Goal: Information Seeking & Learning: Check status

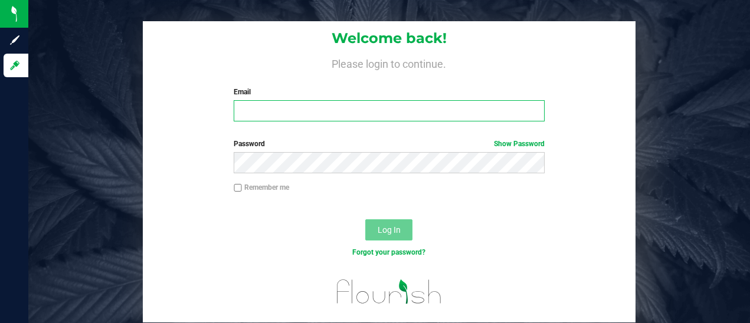
type input "[PERSON_NAME][EMAIL_ADDRESS][PERSON_NAME][DOMAIN_NAME]"
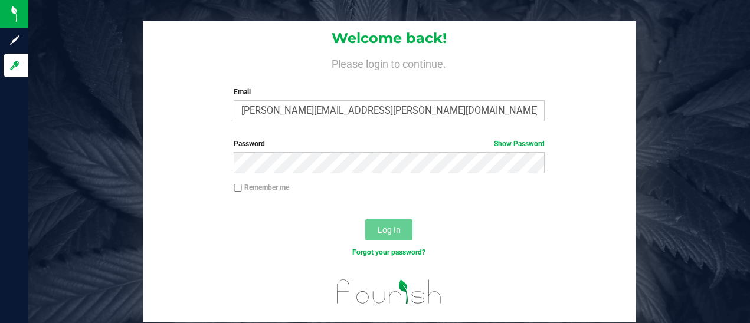
click at [402, 235] on button "Log In" at bounding box center [388, 229] width 47 height 21
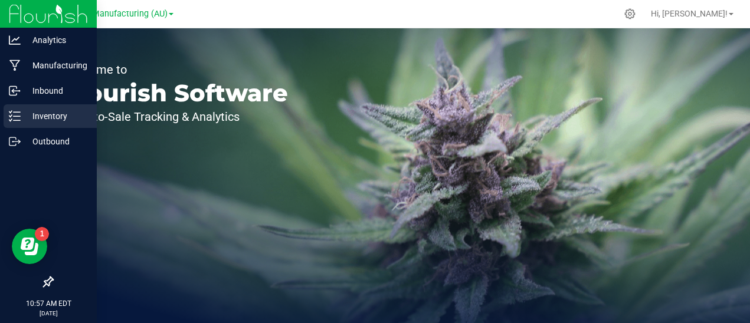
click at [38, 109] on p "Inventory" at bounding box center [56, 116] width 71 height 14
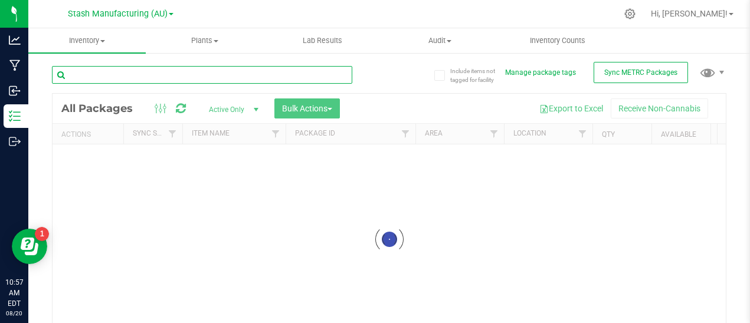
click at [150, 74] on input "text" at bounding box center [202, 75] width 300 height 18
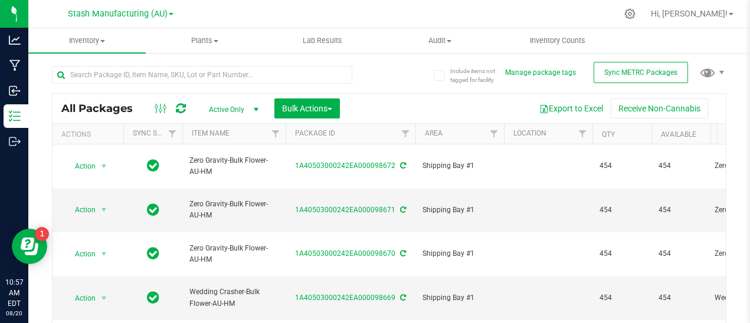
click at [257, 111] on span "select" at bounding box center [255, 109] width 9 height 9
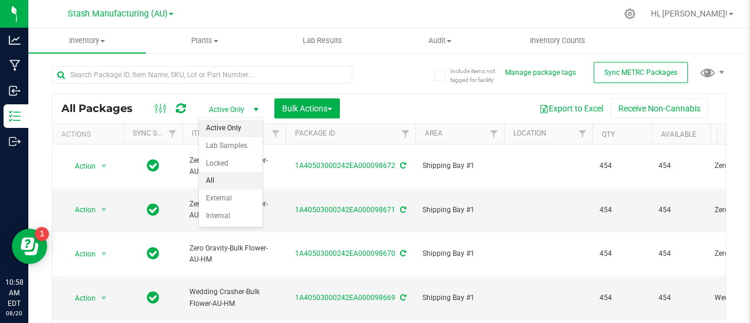
click at [227, 176] on li "All" at bounding box center [231, 181] width 64 height 18
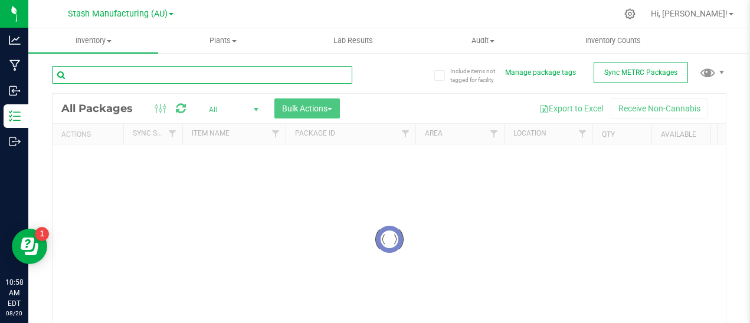
click at [139, 78] on input "text" at bounding box center [202, 75] width 300 height 18
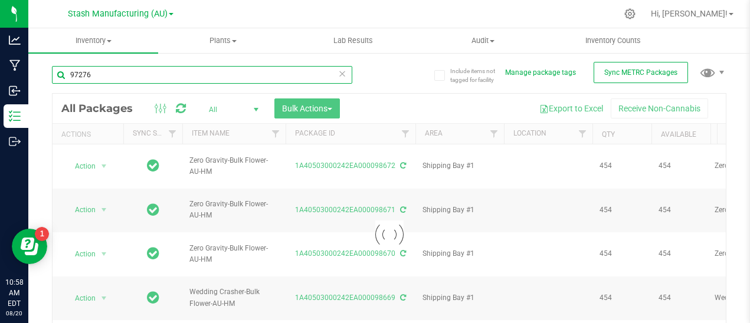
type input "97276"
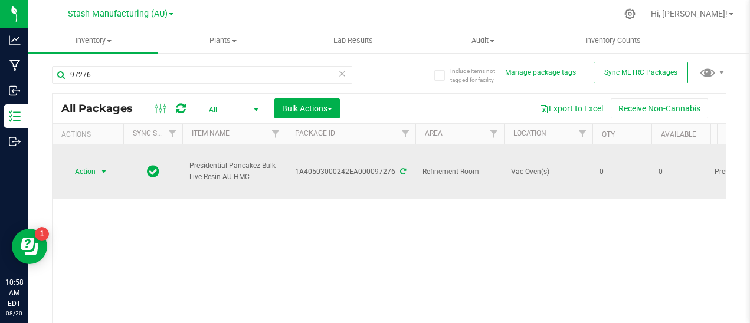
click at [101, 167] on span "select" at bounding box center [103, 171] width 9 height 9
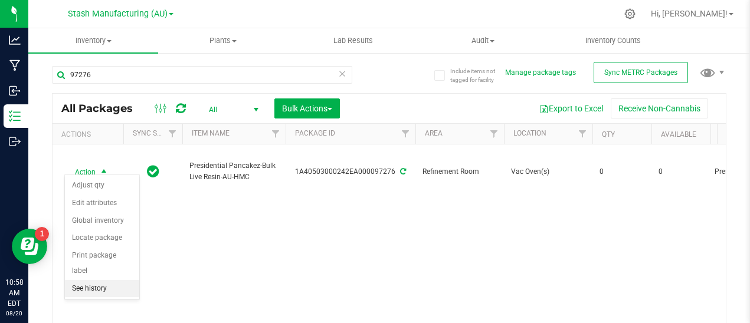
click at [94, 280] on li "See history" at bounding box center [102, 289] width 74 height 18
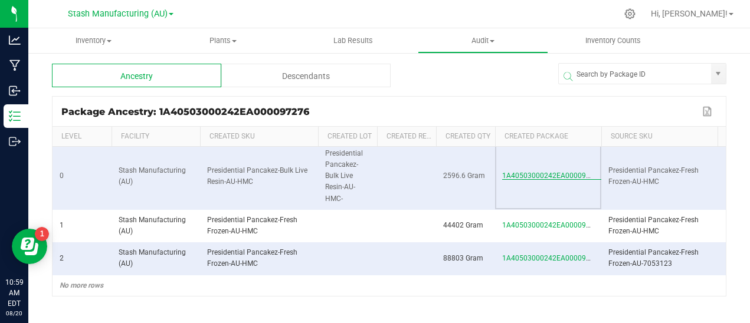
click at [572, 172] on span "1A40503000242EA000097276" at bounding box center [552, 176] width 100 height 8
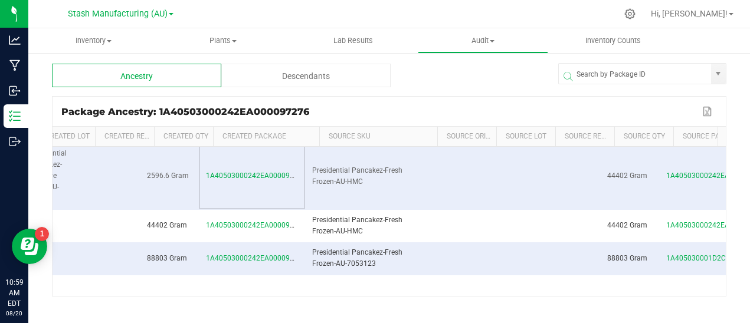
scroll to position [0, 296]
click at [262, 221] on span "1A40503000242EA000097026" at bounding box center [256, 225] width 100 height 8
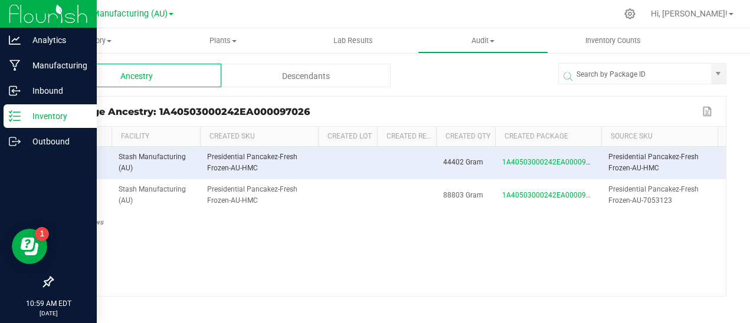
click at [40, 112] on p "Inventory" at bounding box center [56, 116] width 71 height 14
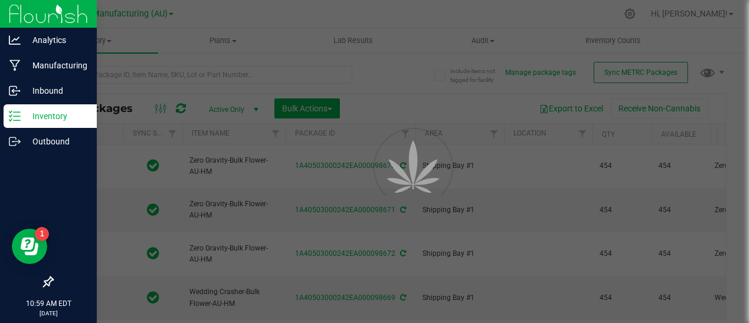
type input "[DATE]"
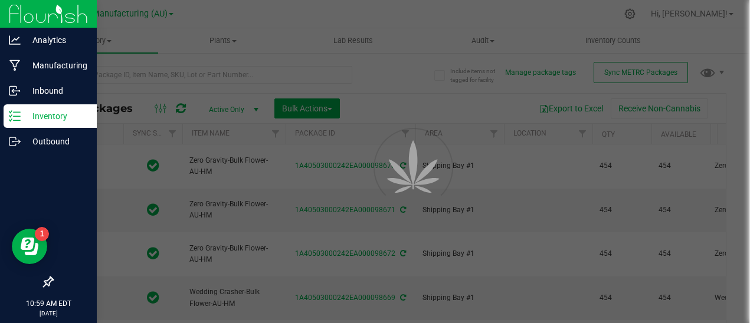
type input "[DATE]"
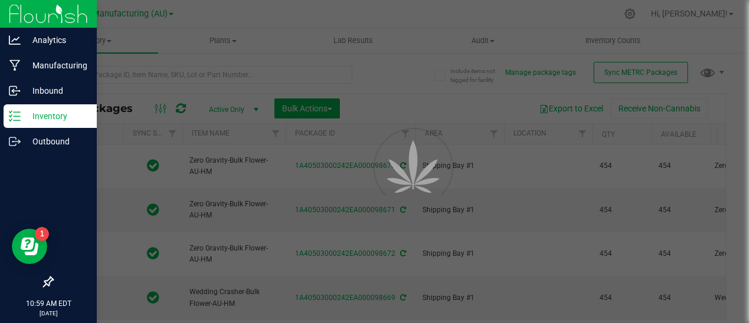
type input "[DATE]"
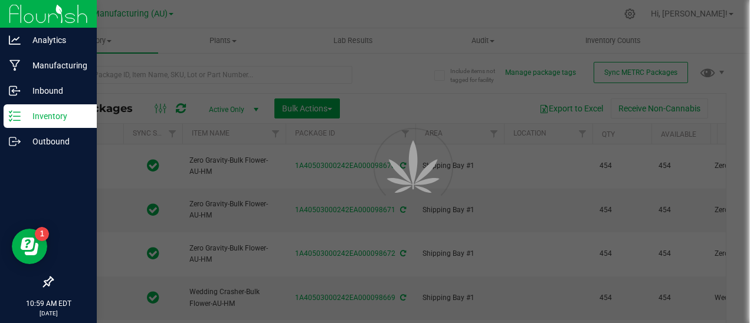
type input "[DATE]"
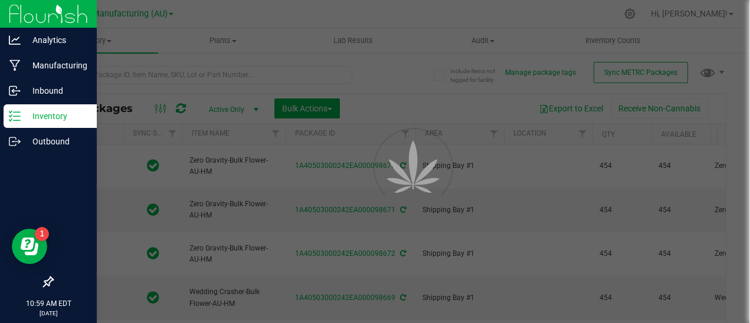
type input "[DATE]"
